Goal: Use online tool/utility

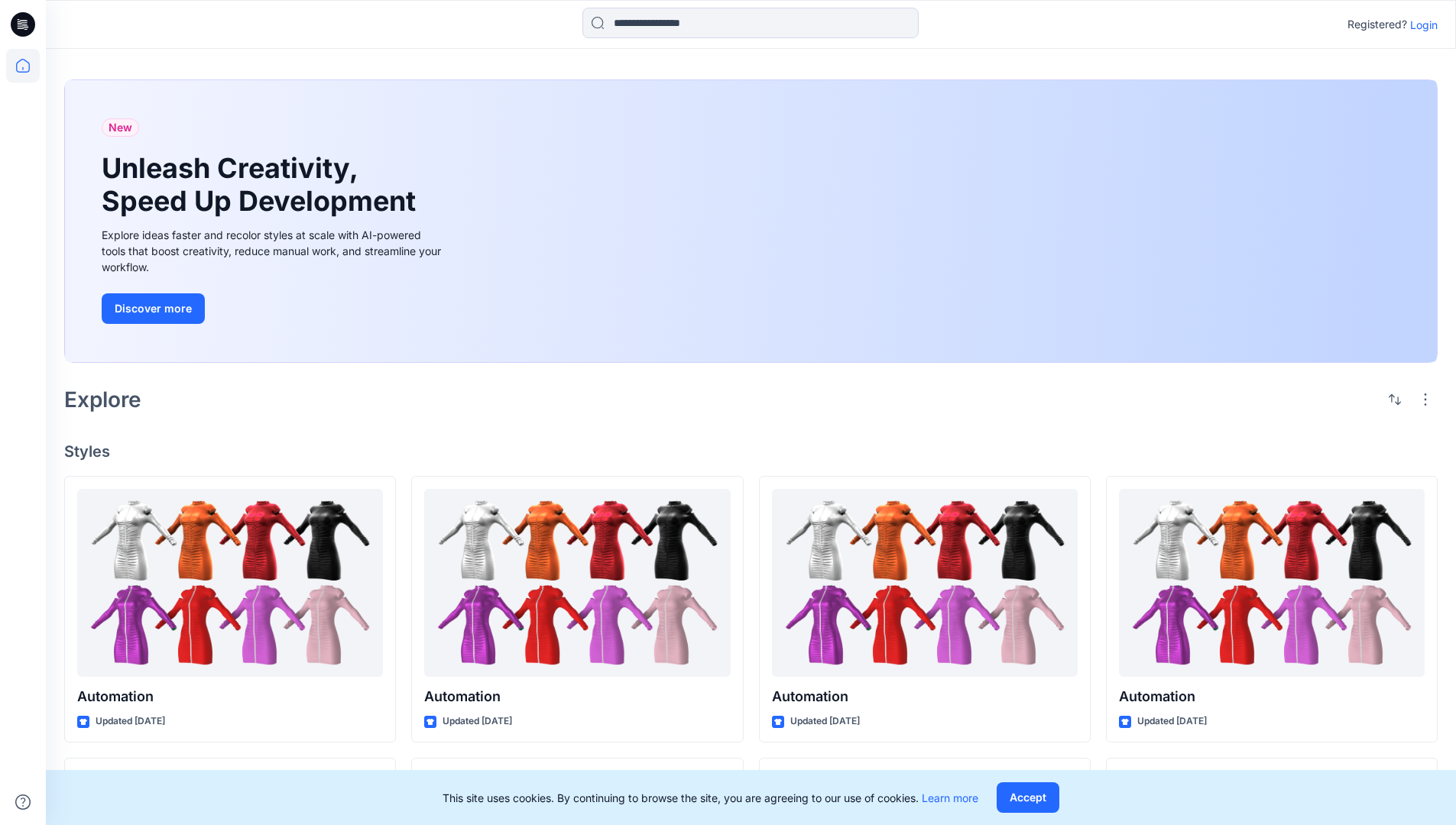
click at [1420, 25] on p "Login" at bounding box center [1424, 25] width 28 height 16
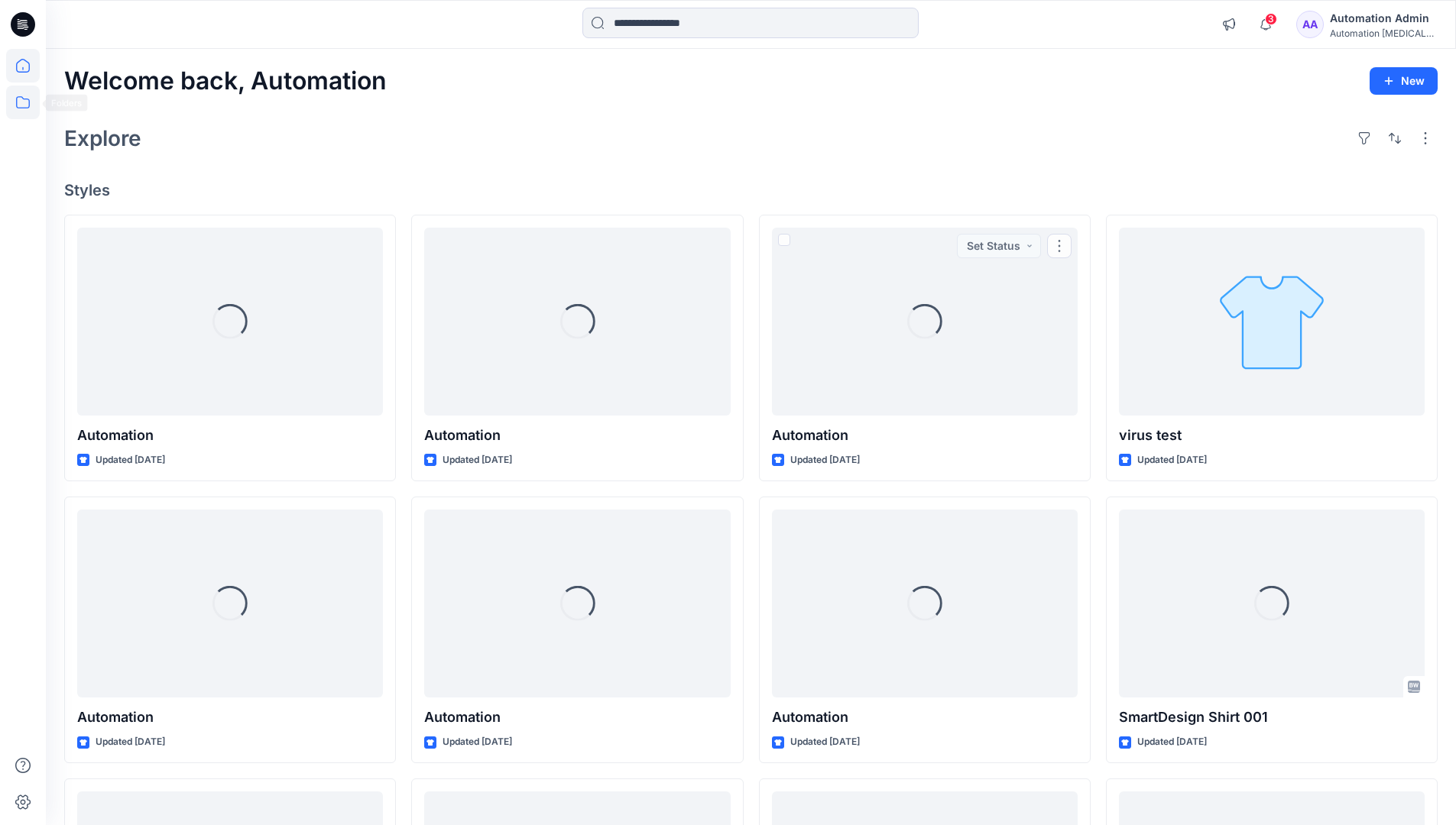
click at [26, 106] on icon at bounding box center [23, 102] width 34 height 34
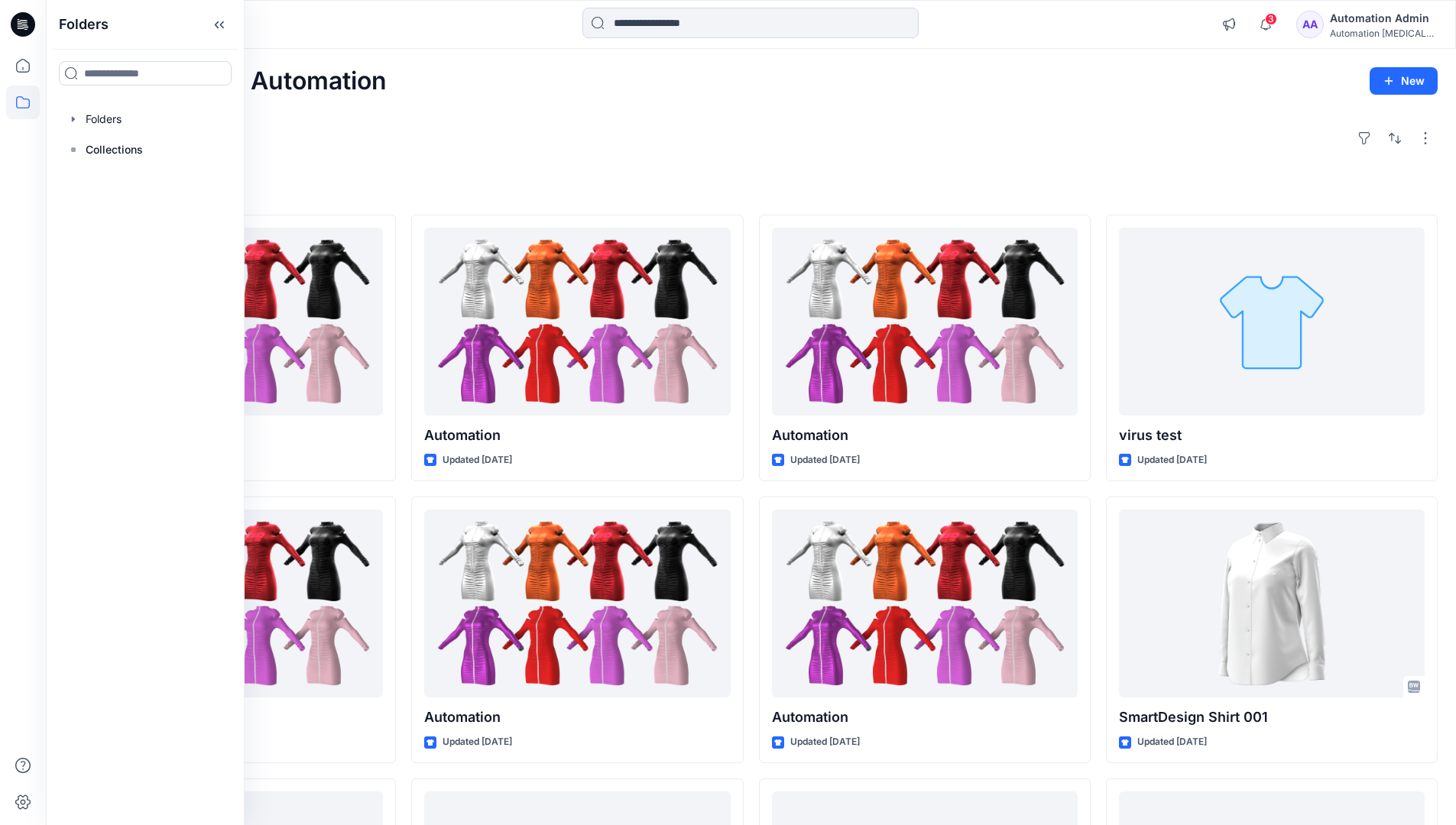
click at [536, 154] on div "Explore" at bounding box center [751, 138] width 1373 height 36
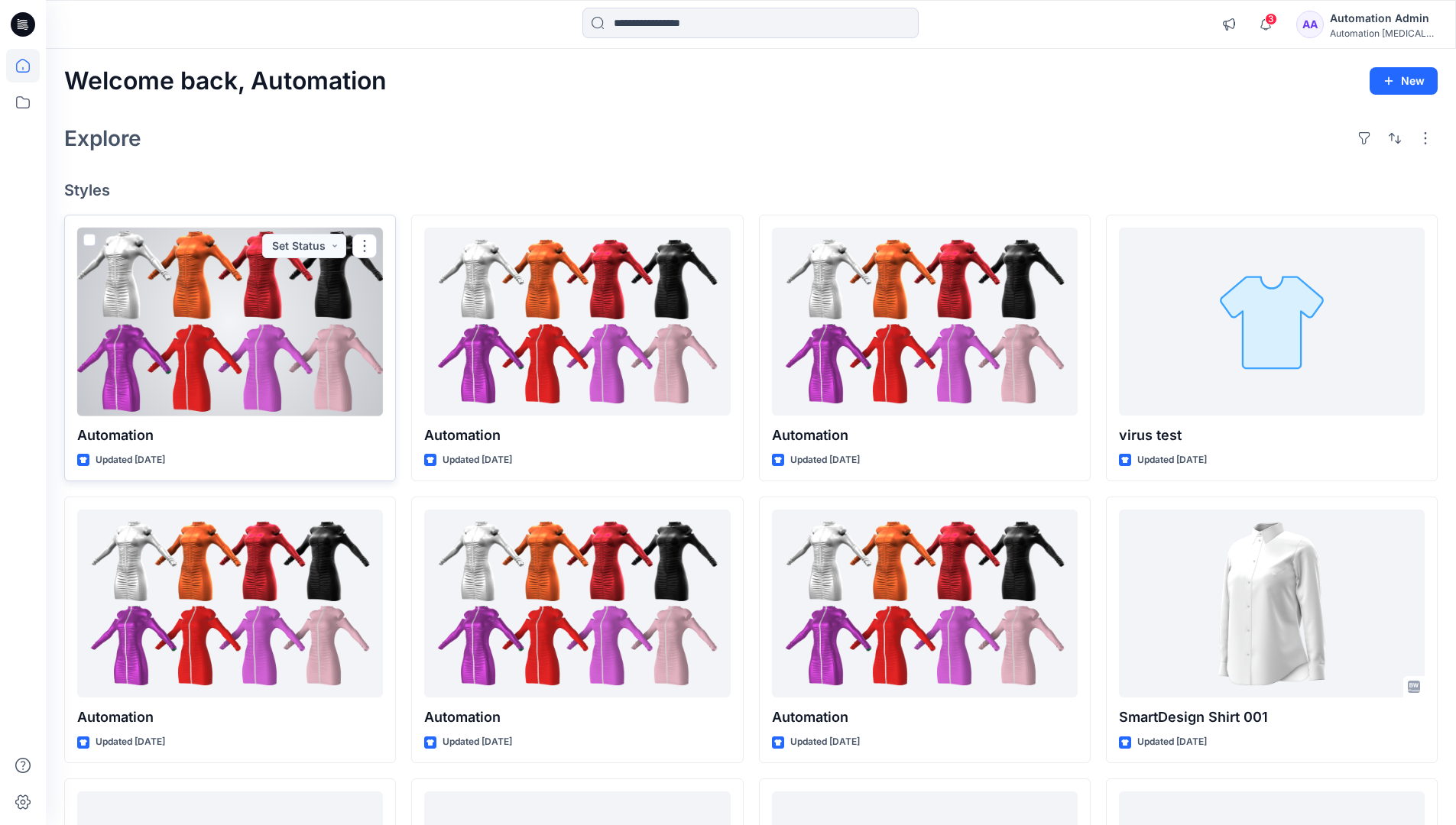
click at [91, 241] on span at bounding box center [90, 240] width 12 height 12
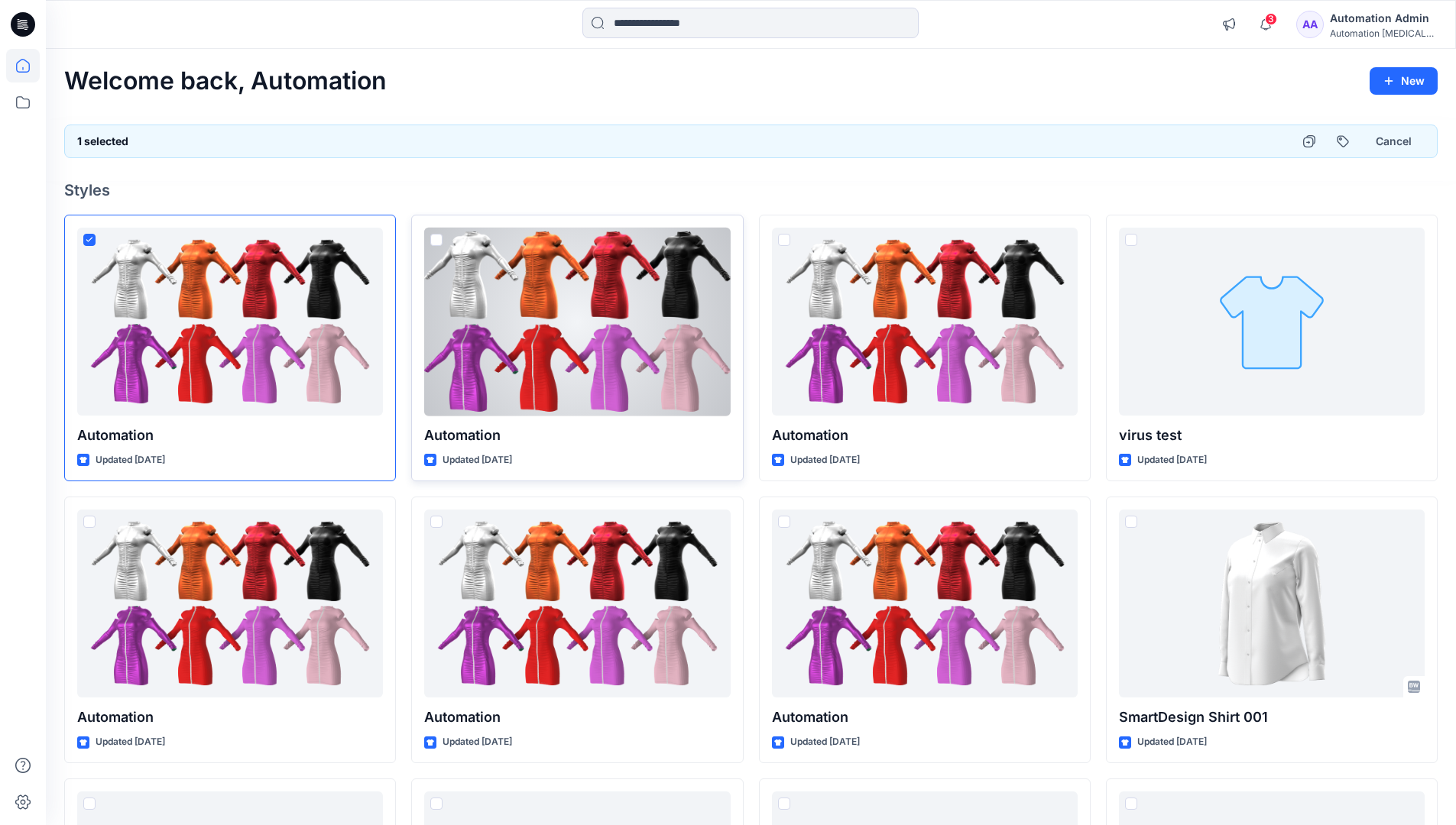
click at [439, 243] on span at bounding box center [436, 240] width 12 height 12
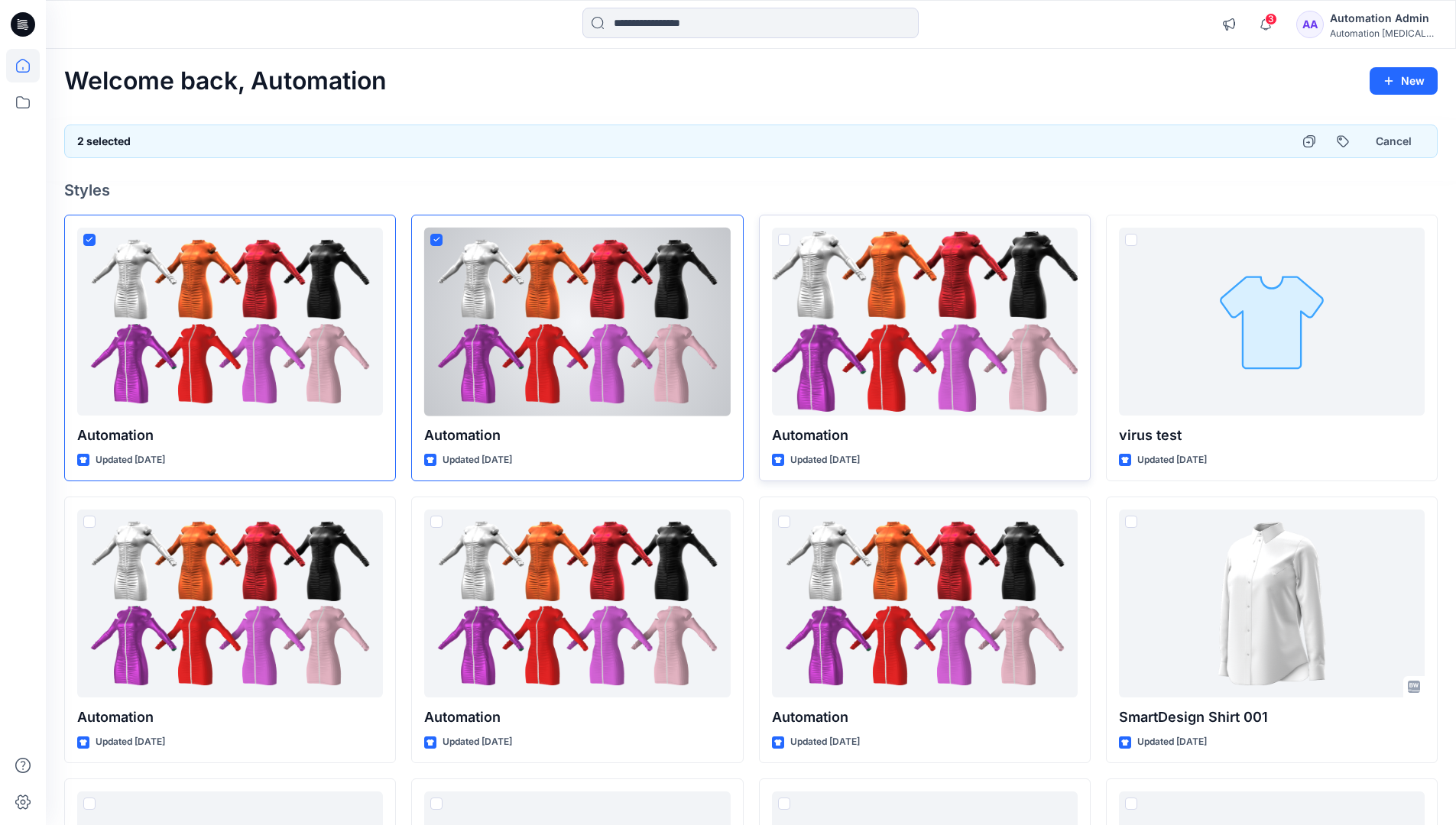
click at [785, 239] on span at bounding box center [784, 240] width 12 height 12
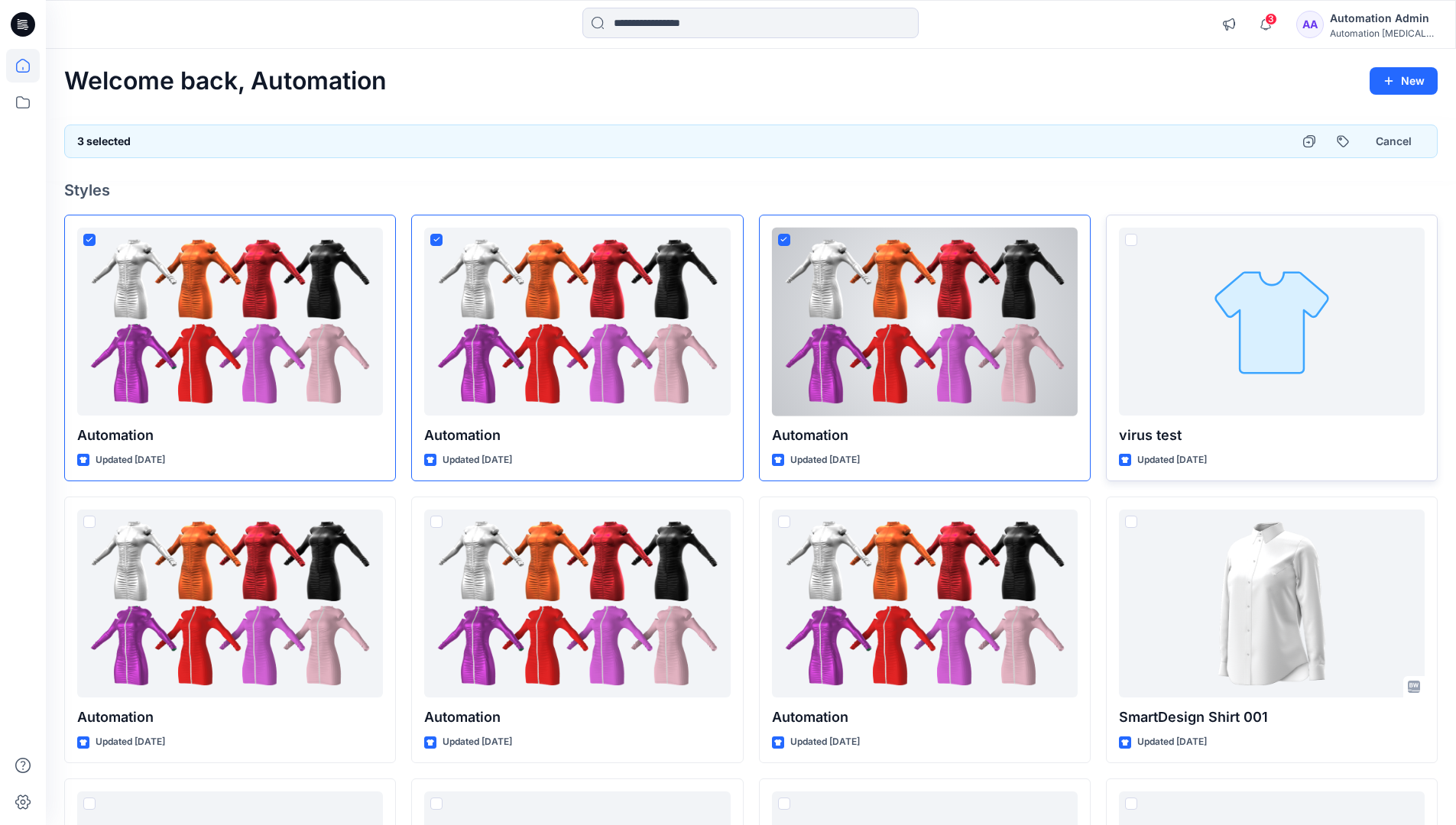
click at [1131, 238] on span at bounding box center [1130, 240] width 12 height 12
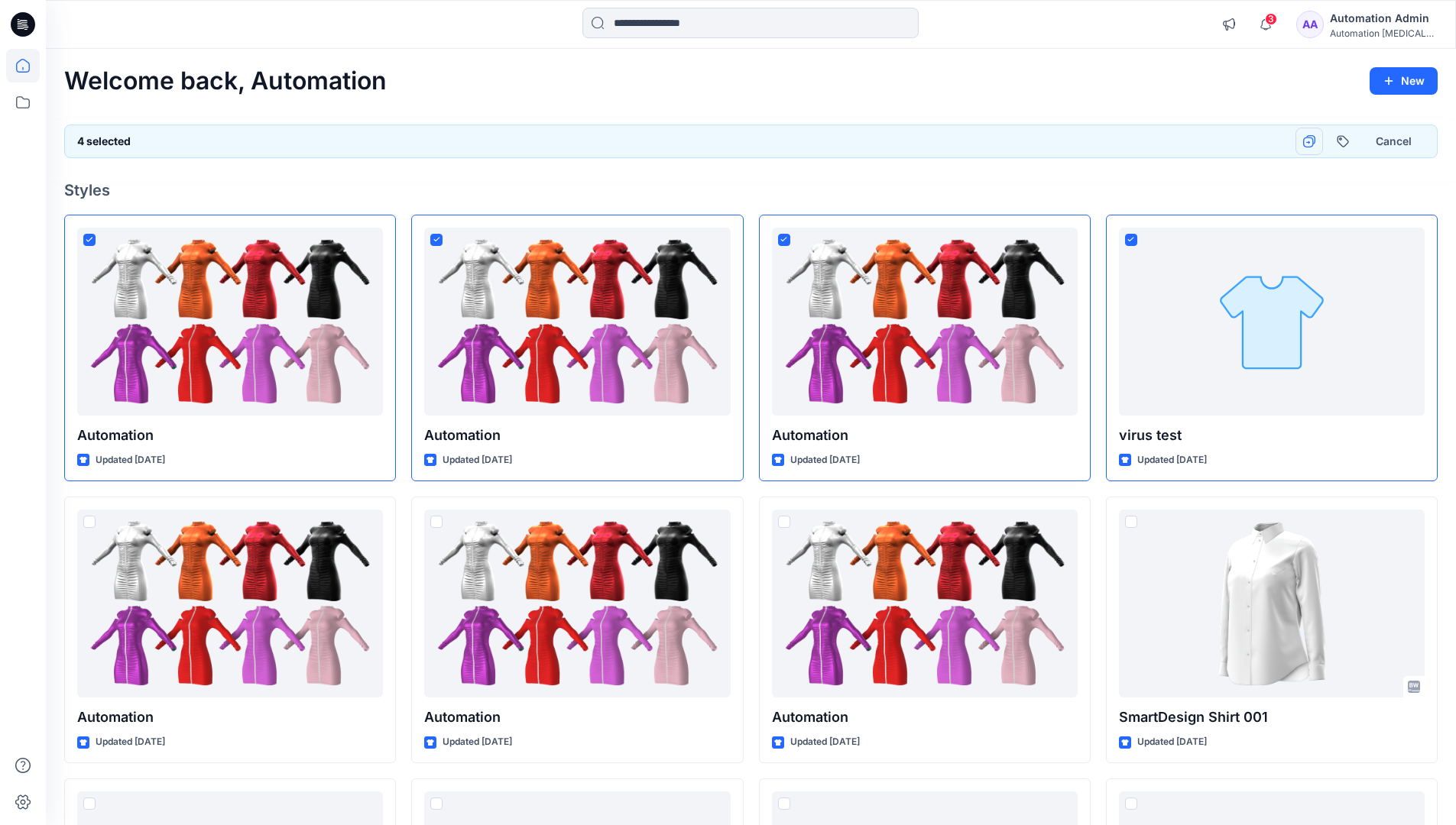
click at [1309, 140] on icon "button" at bounding box center [1309, 141] width 12 height 12
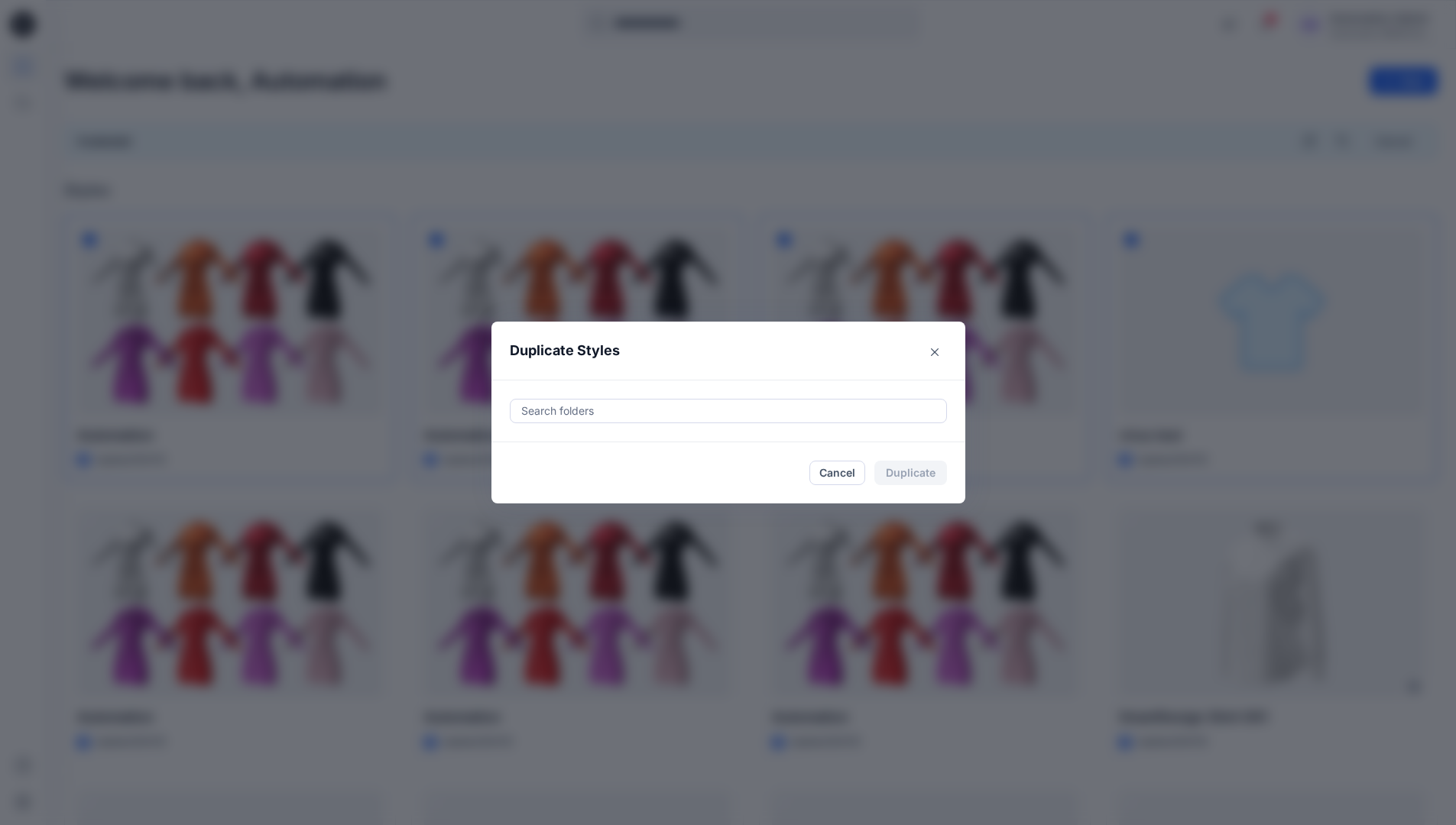
click at [587, 403] on div at bounding box center [728, 411] width 417 height 19
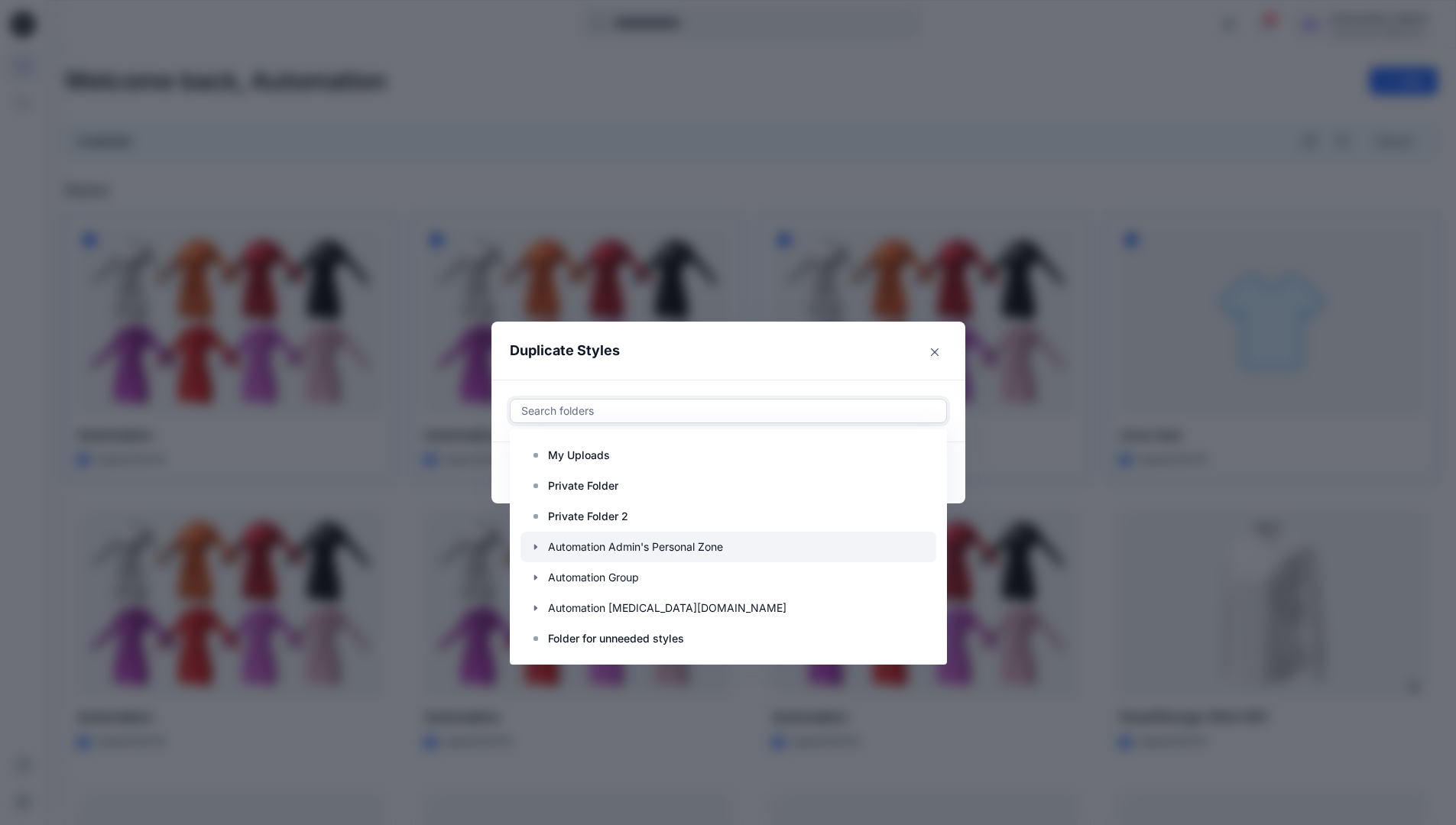
click at [542, 544] on icon "button" at bounding box center [535, 547] width 12 height 12
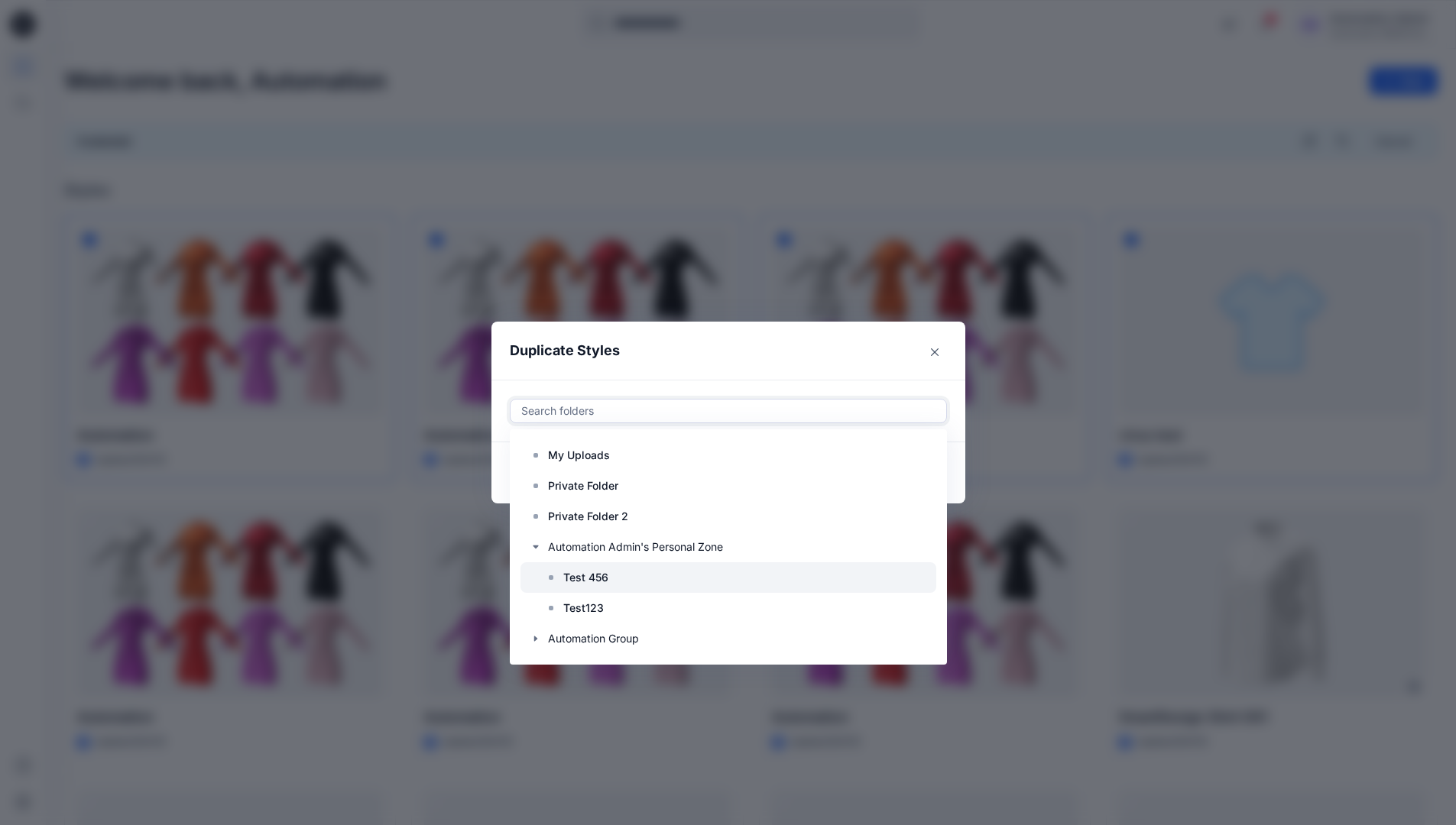
click at [587, 573] on p "Test 456" at bounding box center [585, 577] width 45 height 19
click at [774, 350] on header "Duplicate Styles" at bounding box center [713, 351] width 443 height 58
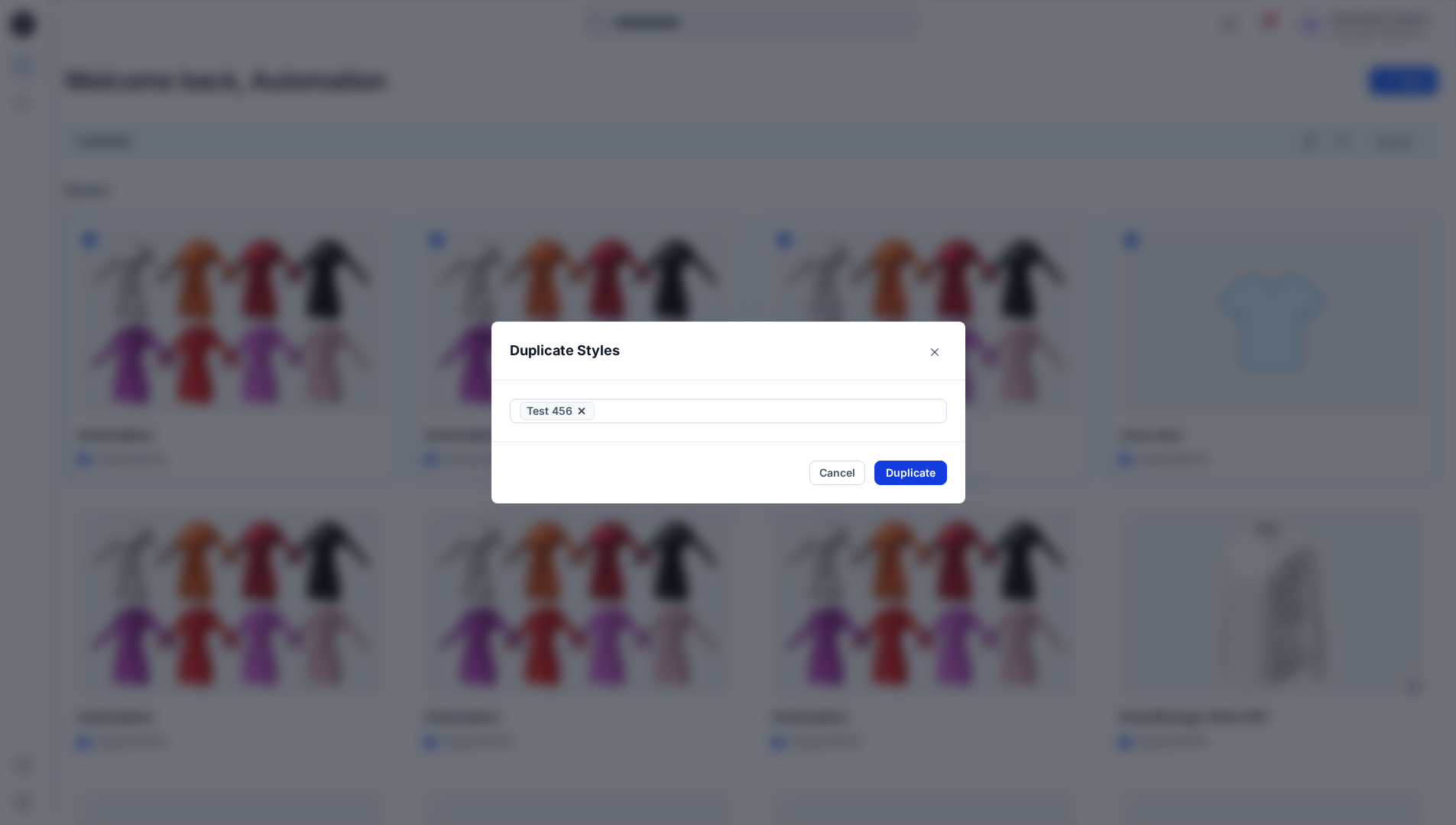
click at [918, 480] on button "Duplicate" at bounding box center [911, 473] width 73 height 25
click at [840, 473] on button "Cancel" at bounding box center [837, 473] width 56 height 26
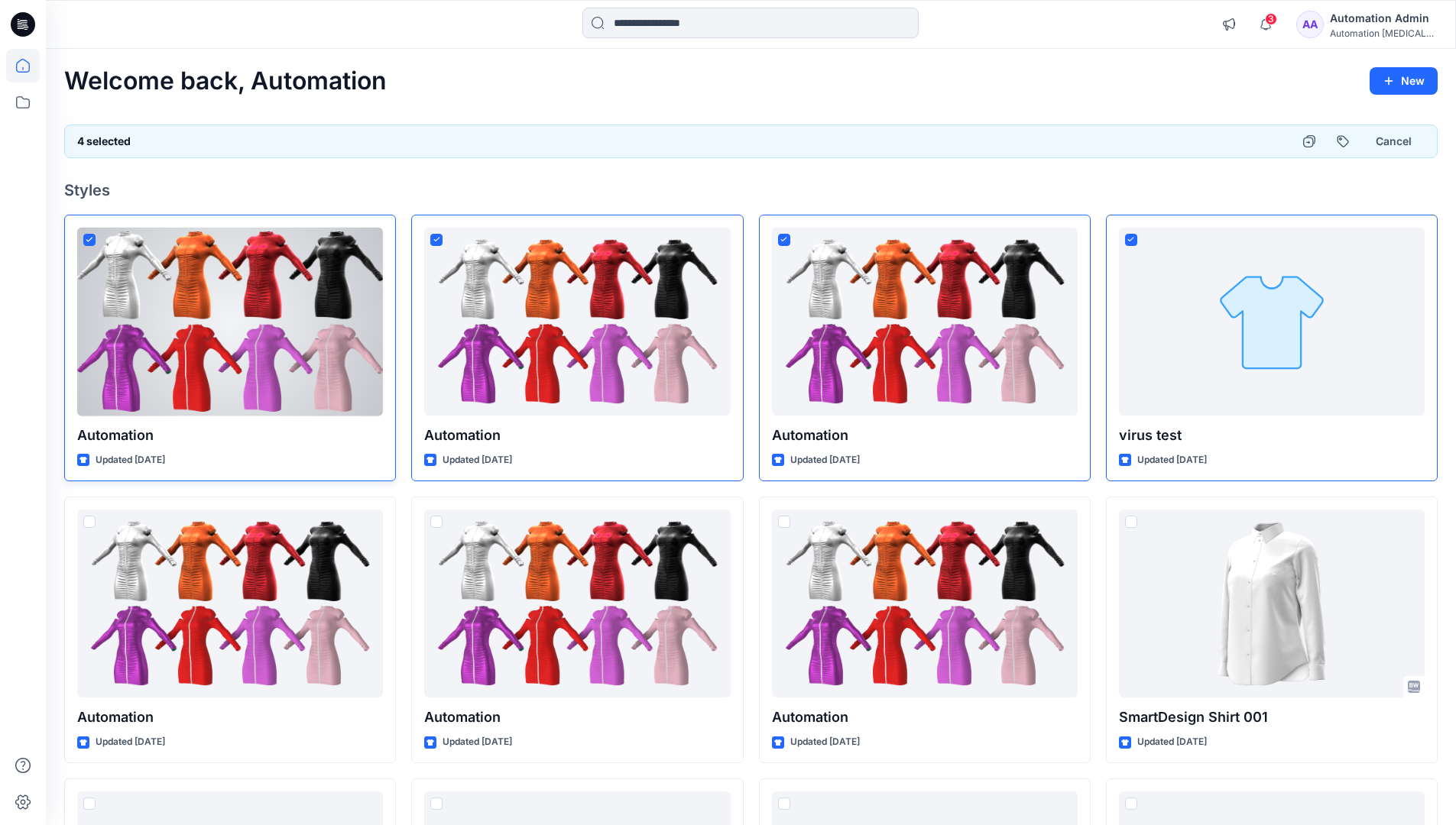
click at [85, 242] on icon at bounding box center [89, 239] width 7 height 5
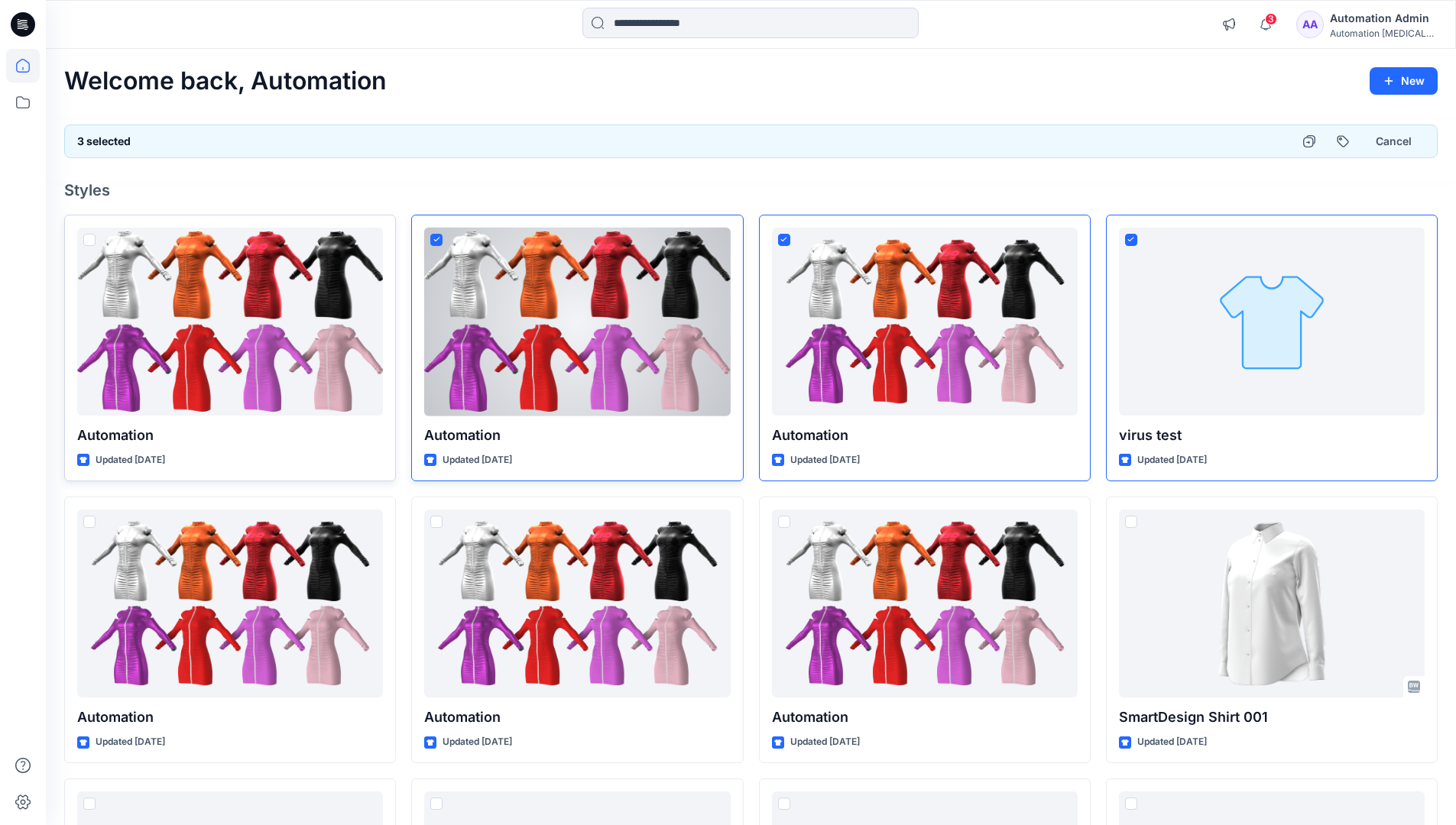
click at [440, 243] on span at bounding box center [436, 240] width 12 height 12
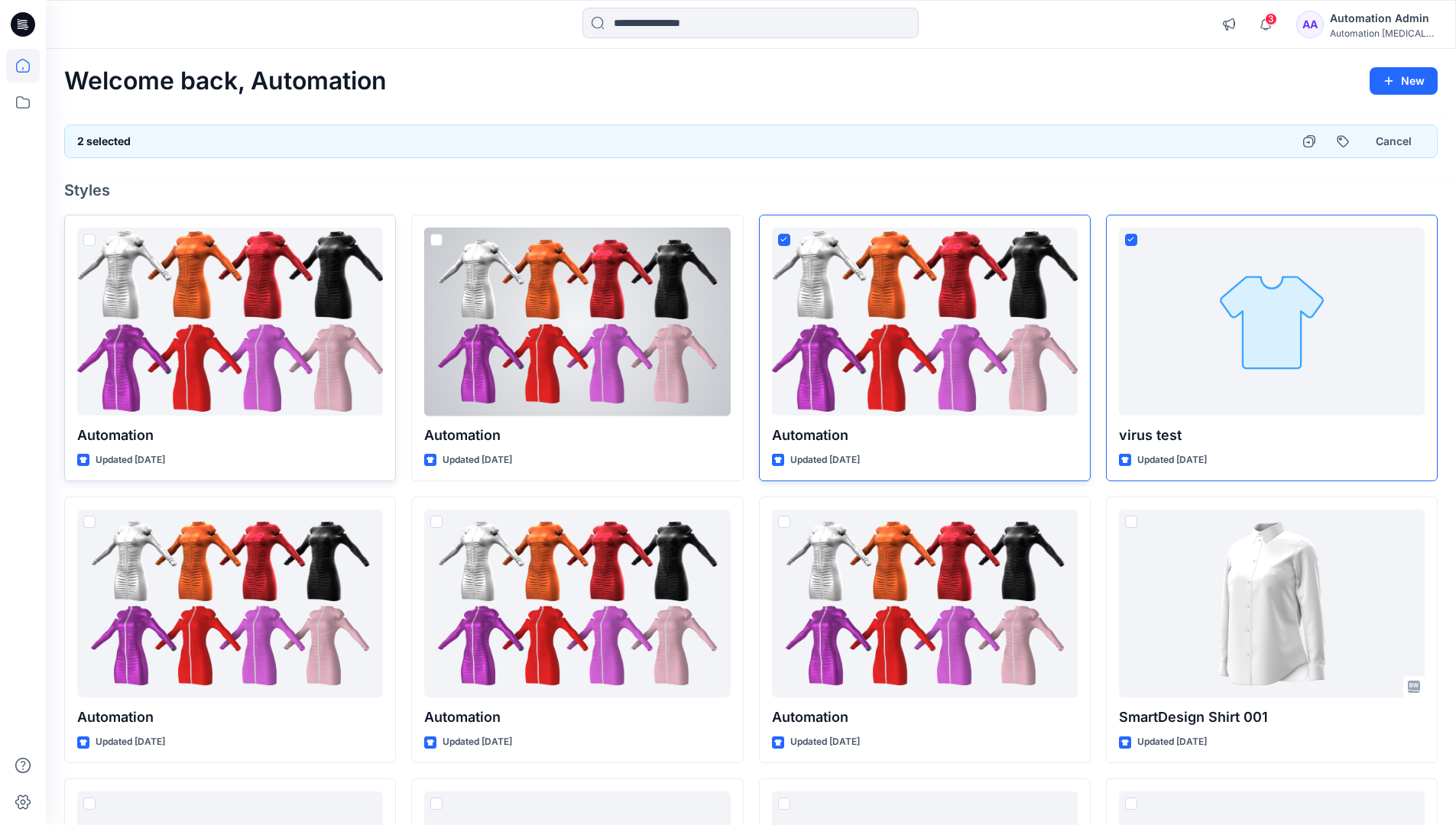
click at [784, 242] on icon at bounding box center [784, 239] width 7 height 5
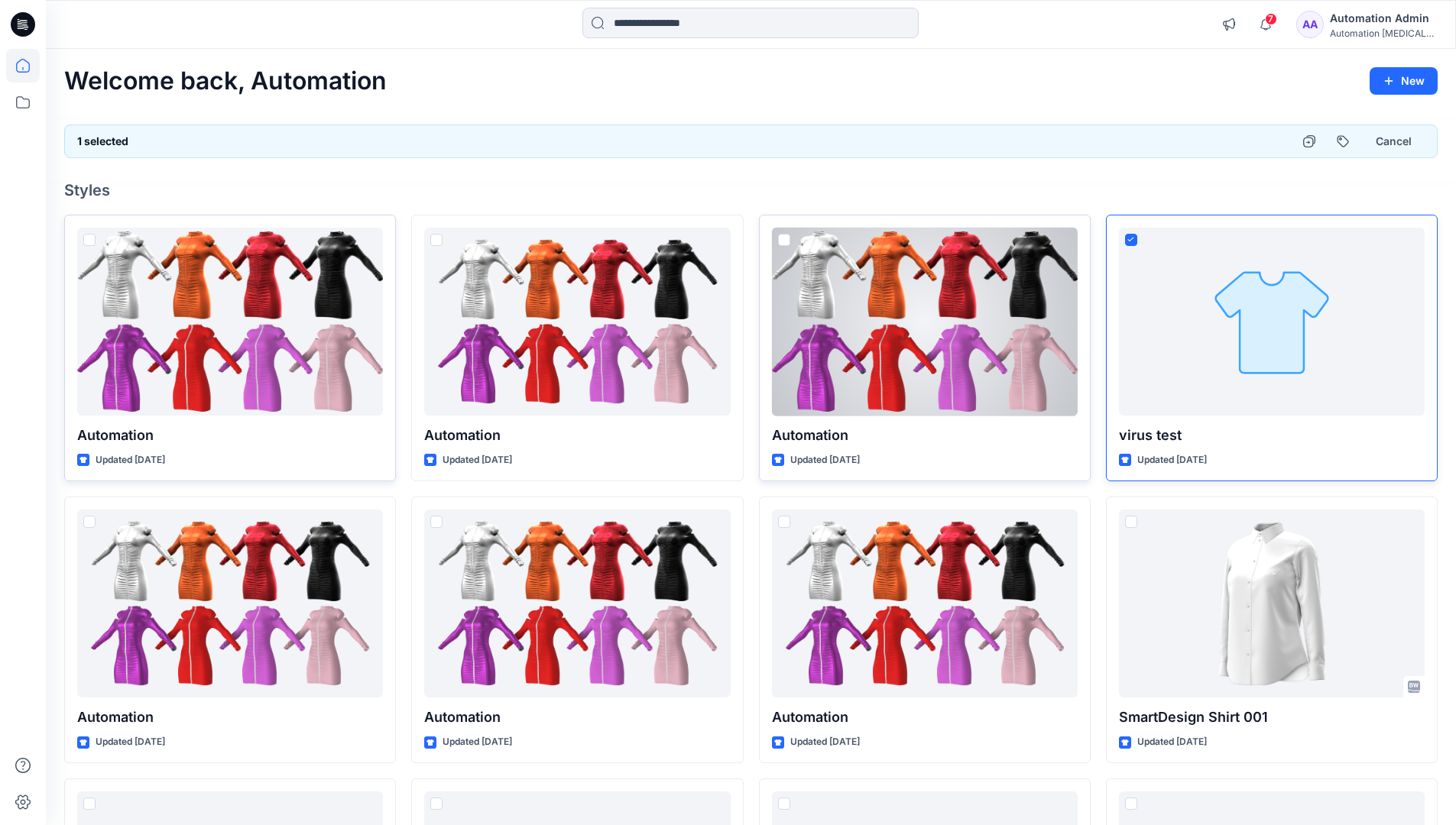
click at [1131, 242] on icon at bounding box center [1130, 239] width 7 height 5
